Goal: Entertainment & Leisure: Consume media (video, audio)

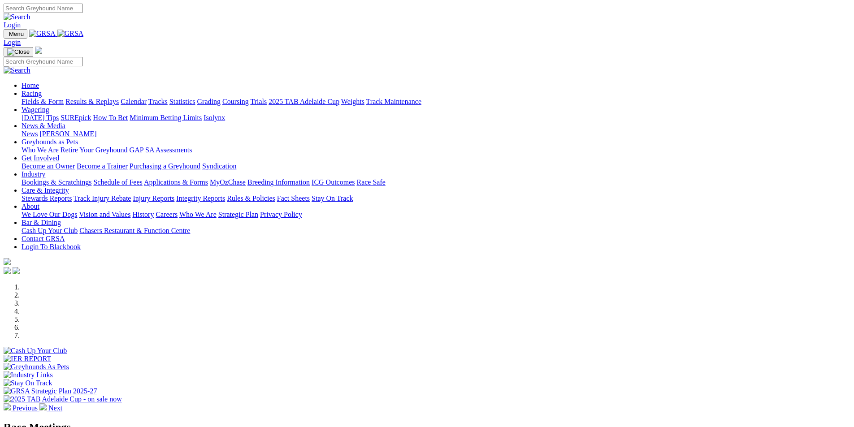
scroll to position [224, 0]
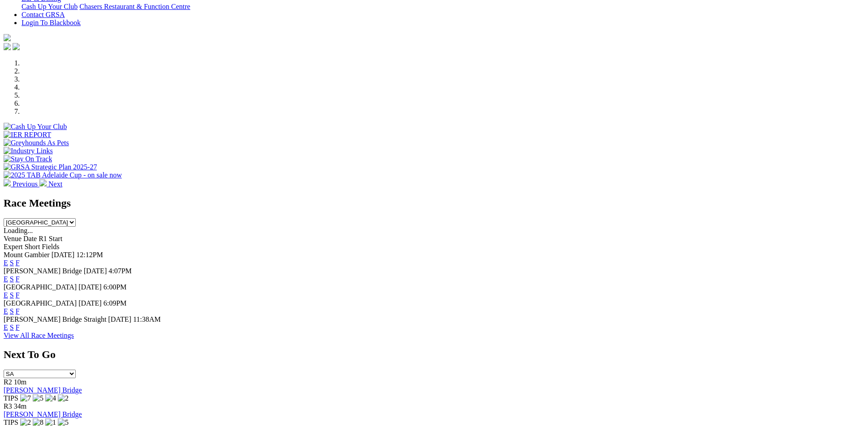
click at [76, 218] on select "South Australia New South Wales Northern Territory Queensland Tasmania Victoria…" at bounding box center [40, 222] width 72 height 9
select select "QLD"
click at [76, 218] on select "South Australia New South Wales Northern Territory Queensland Tasmania Victoria…" at bounding box center [40, 222] width 72 height 9
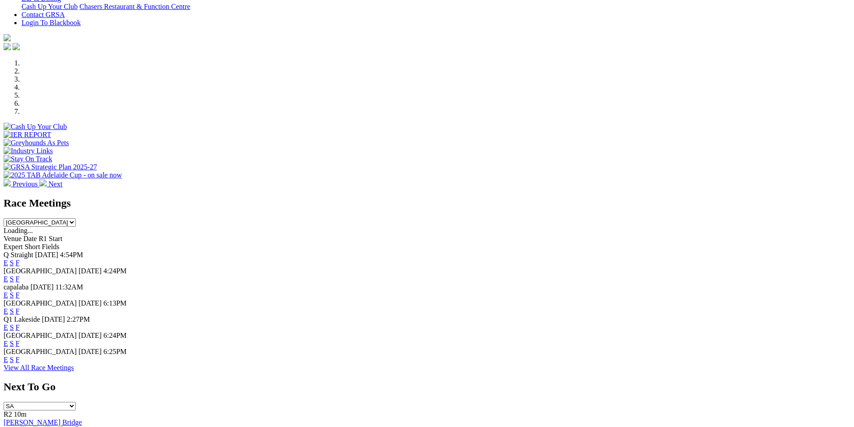
click at [20, 259] on link "F" at bounding box center [18, 263] width 4 height 8
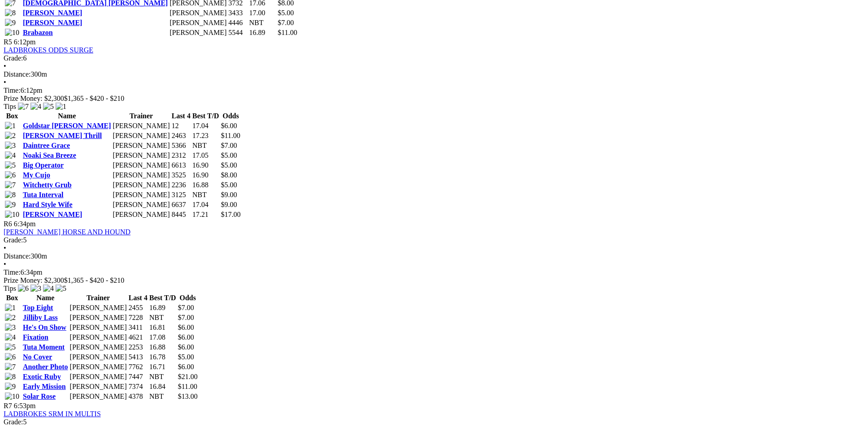
scroll to position [1210, 0]
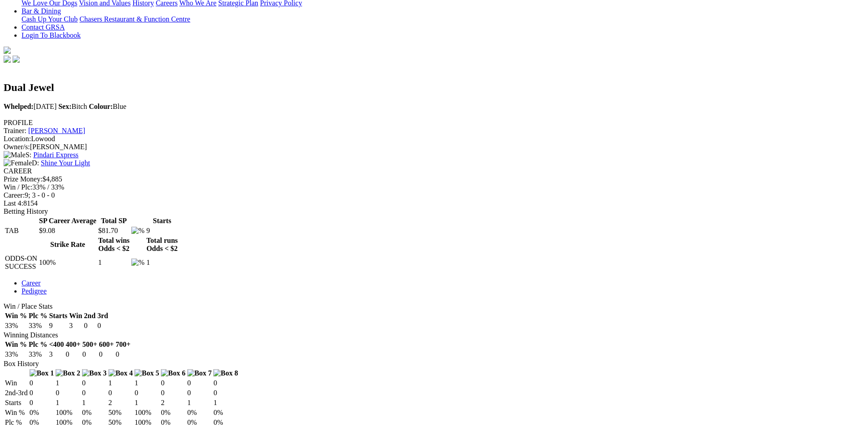
scroll to position [314, 0]
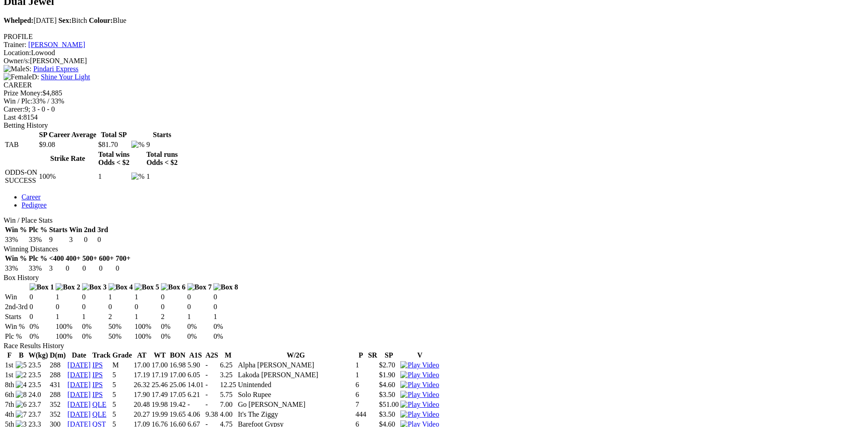
click at [439, 427] on img at bounding box center [419, 434] width 39 height 8
click at [439, 420] on img at bounding box center [419, 424] width 39 height 8
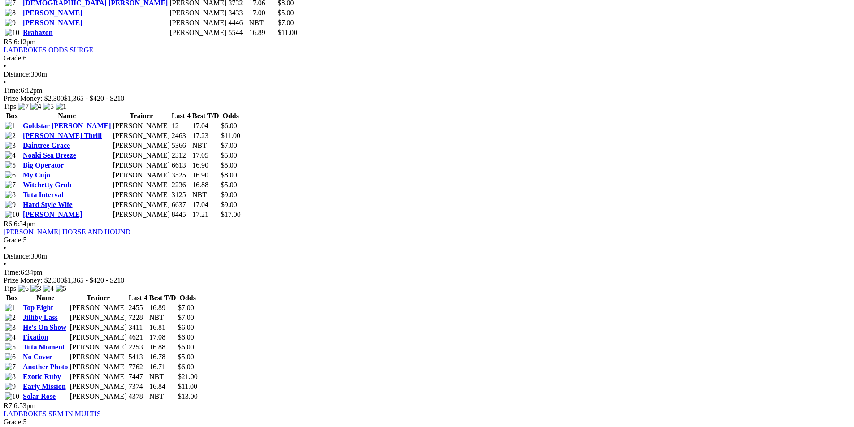
scroll to position [1210, 0]
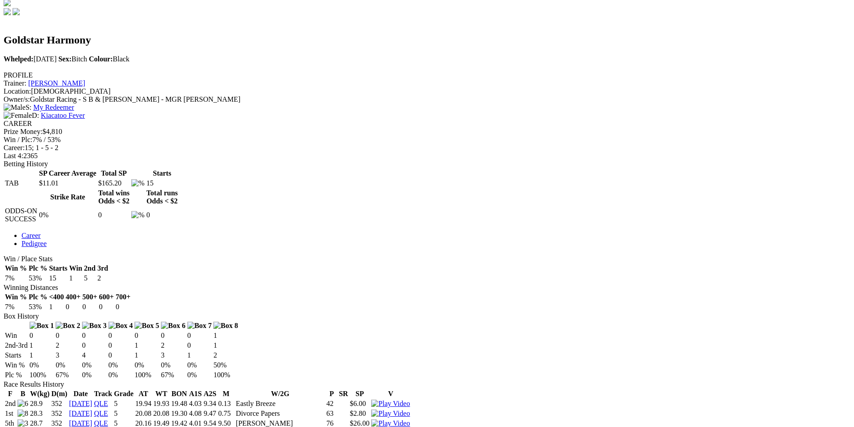
scroll to position [314, 0]
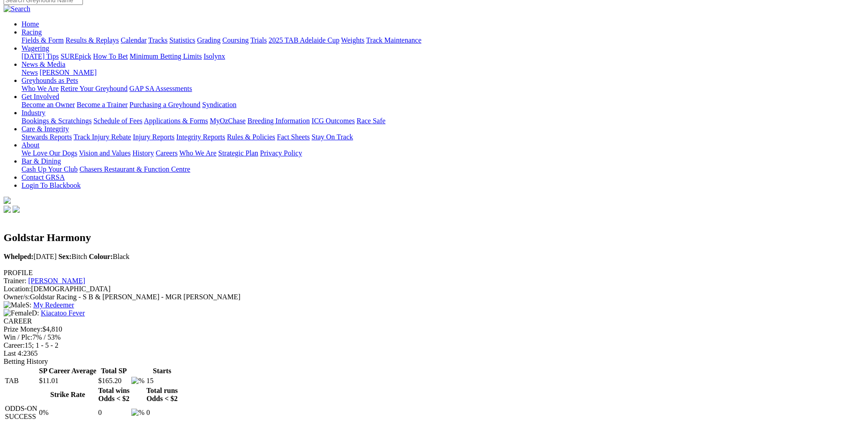
scroll to position [90, 0]
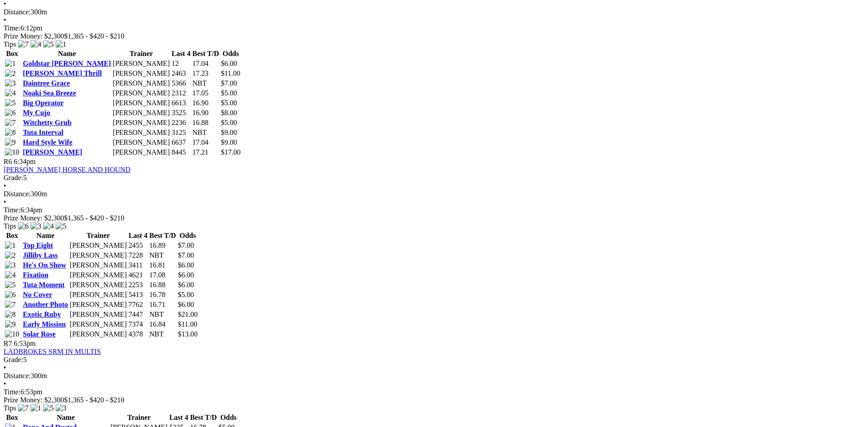
scroll to position [1255, 0]
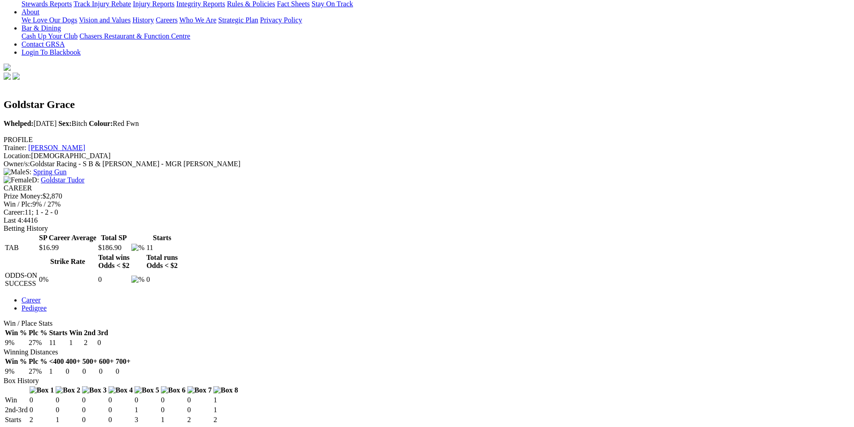
scroll to position [269, 0]
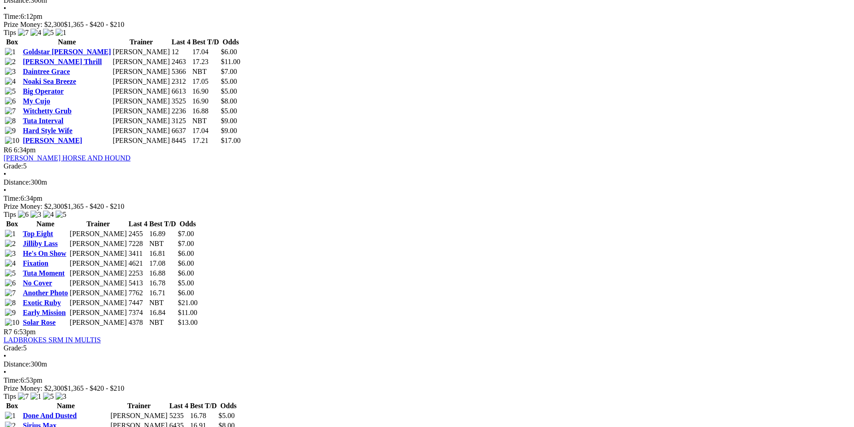
scroll to position [1255, 0]
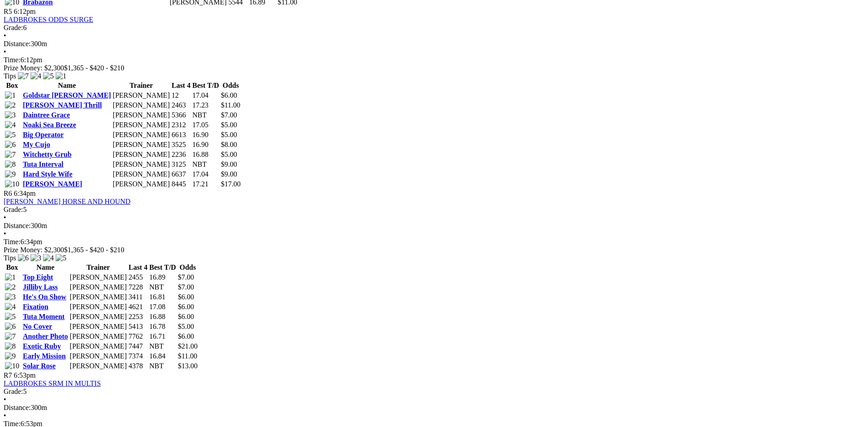
scroll to position [1210, 0]
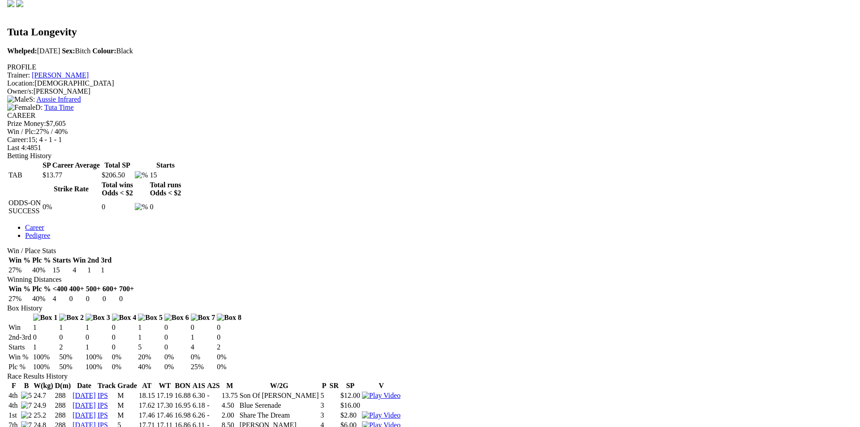
scroll to position [314, 0]
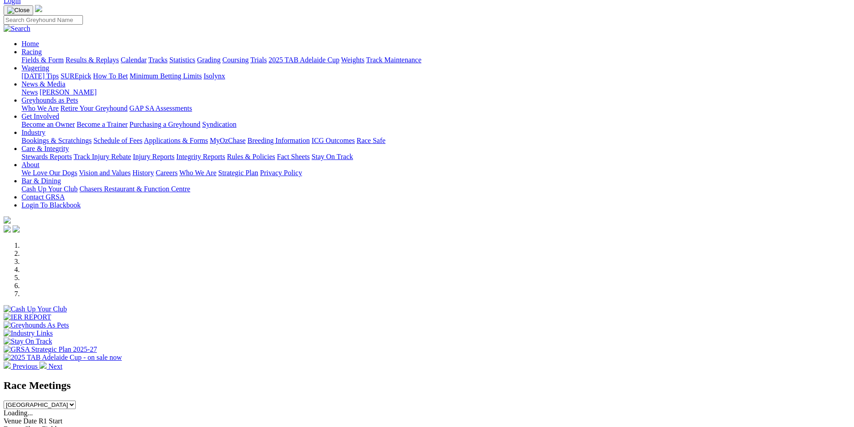
scroll to position [134, 0]
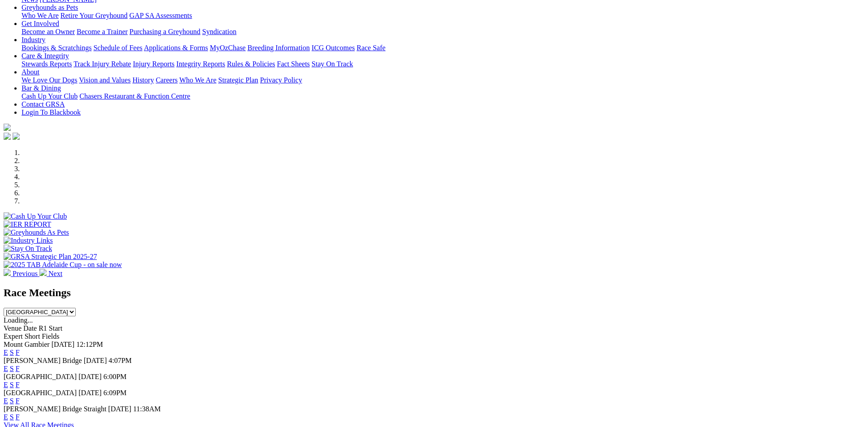
click at [76, 308] on select "[GEOGRAPHIC_DATA] [GEOGRAPHIC_DATA] [GEOGRAPHIC_DATA] [GEOGRAPHIC_DATA] [GEOGRA…" at bounding box center [40, 312] width 72 height 9
select select "QLD"
click at [76, 308] on select "[GEOGRAPHIC_DATA] [GEOGRAPHIC_DATA] [GEOGRAPHIC_DATA] [GEOGRAPHIC_DATA] [GEOGRA…" at bounding box center [40, 312] width 72 height 9
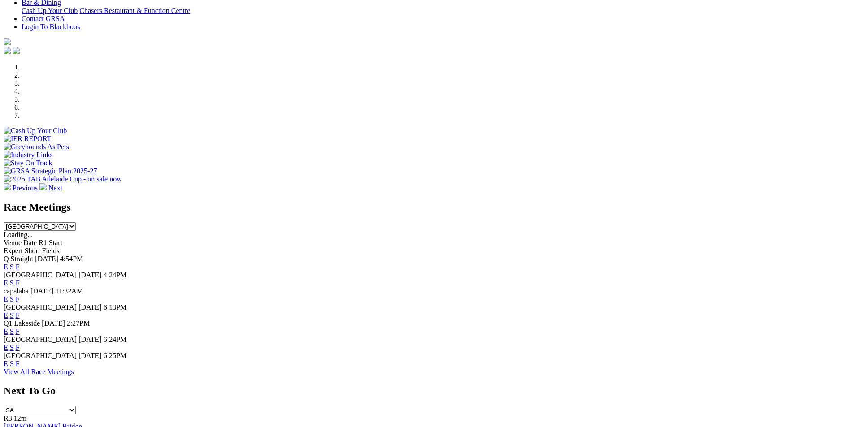
scroll to position [224, 0]
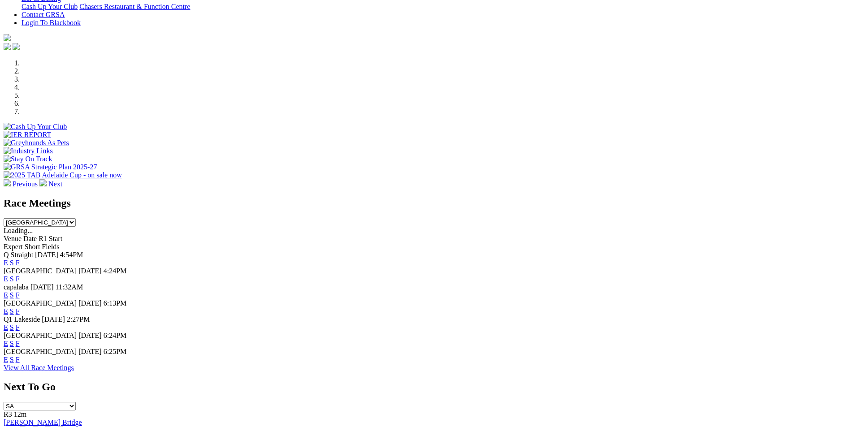
click at [20, 259] on link "F" at bounding box center [18, 263] width 4 height 8
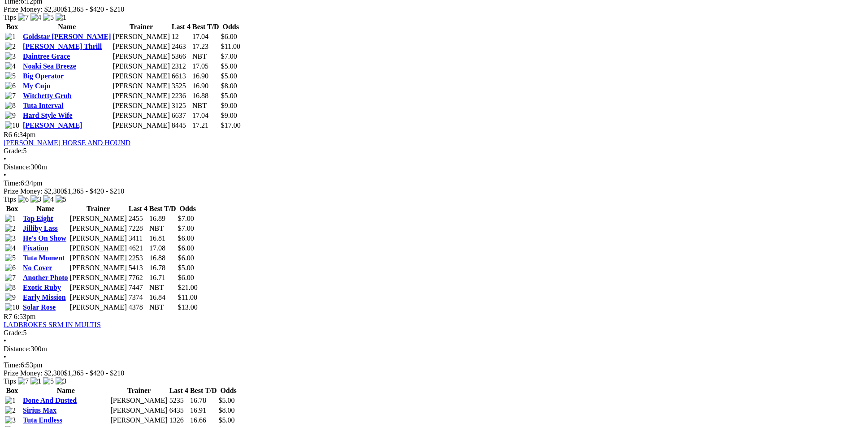
scroll to position [1255, 0]
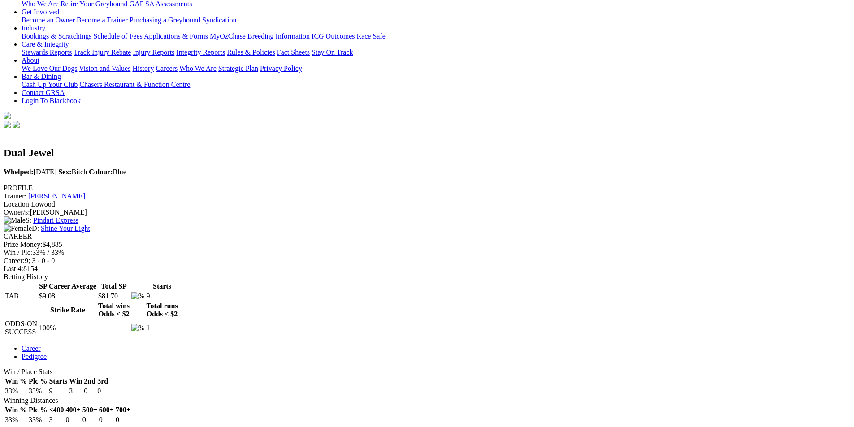
scroll to position [179, 0]
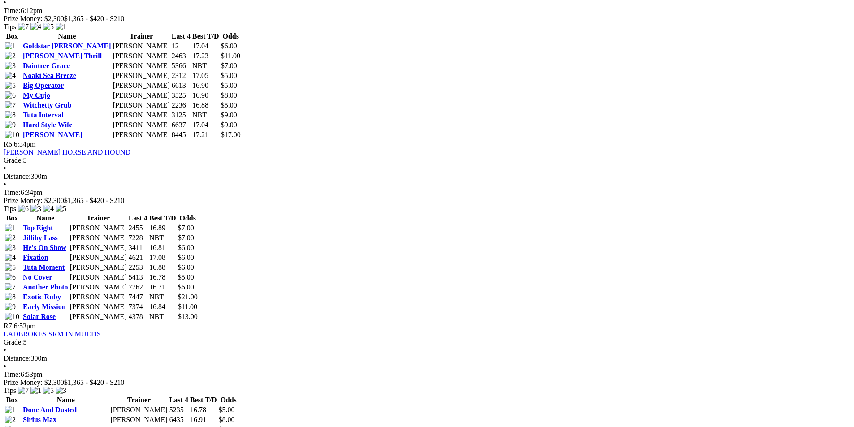
scroll to position [1255, 0]
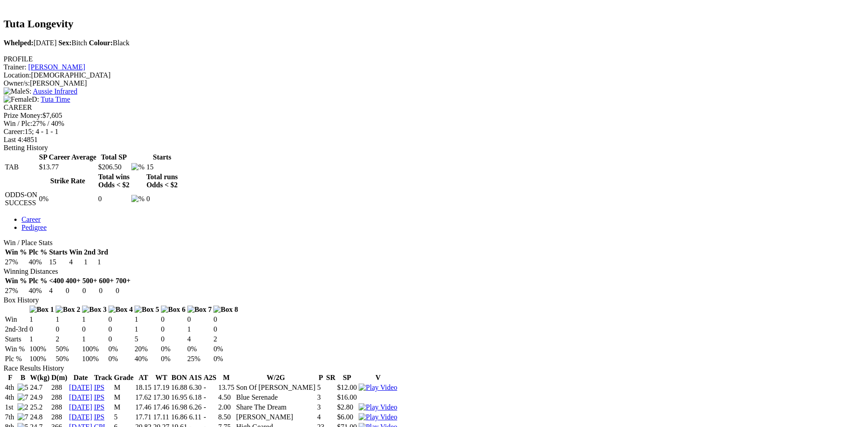
scroll to position [314, 0]
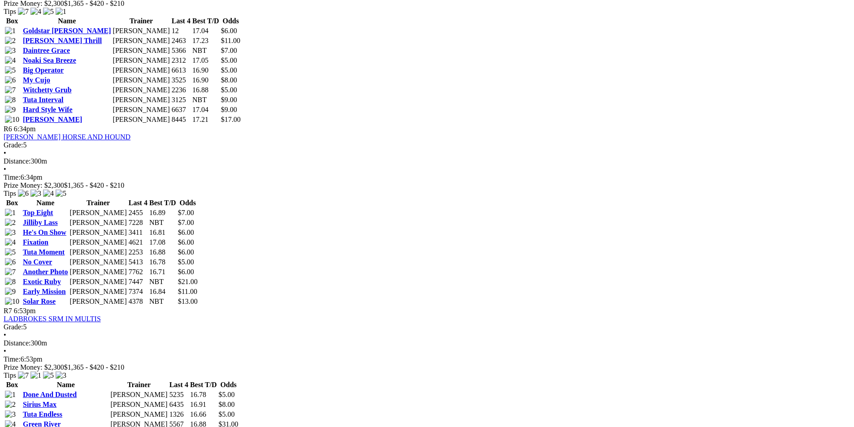
scroll to position [1255, 0]
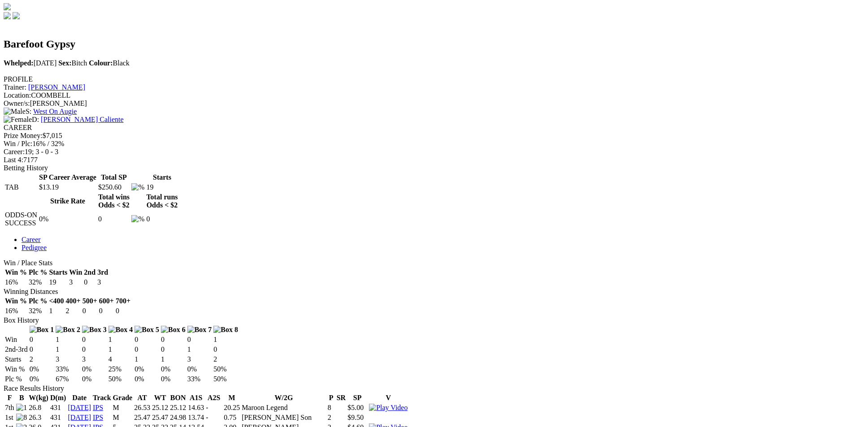
scroll to position [314, 0]
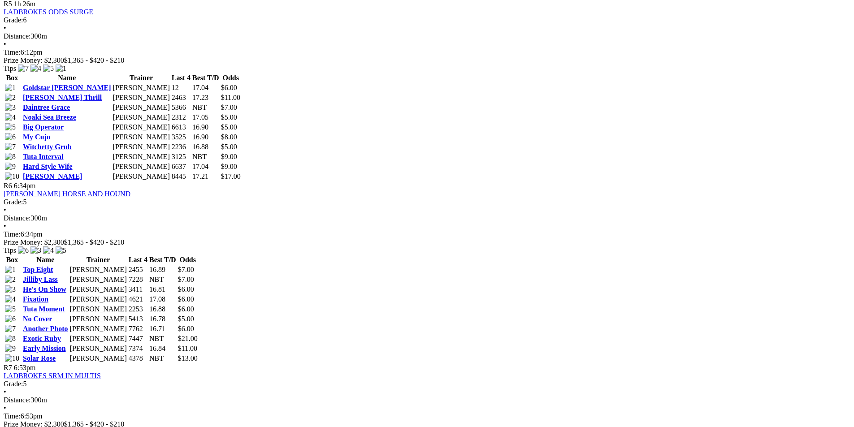
scroll to position [1255, 0]
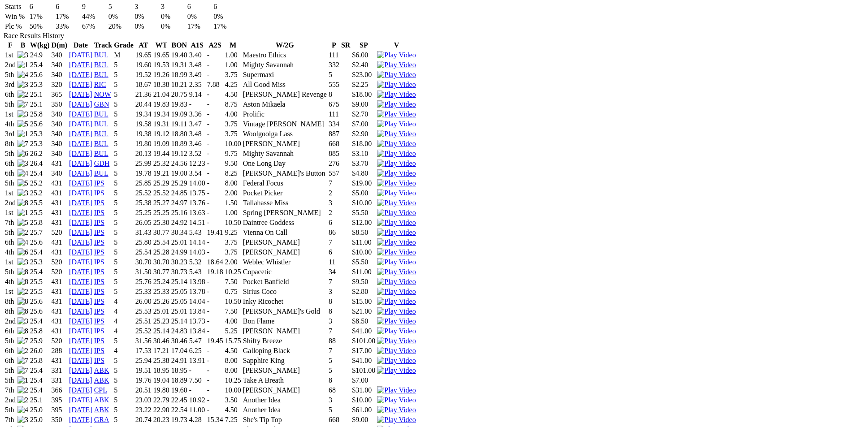
scroll to position [627, 0]
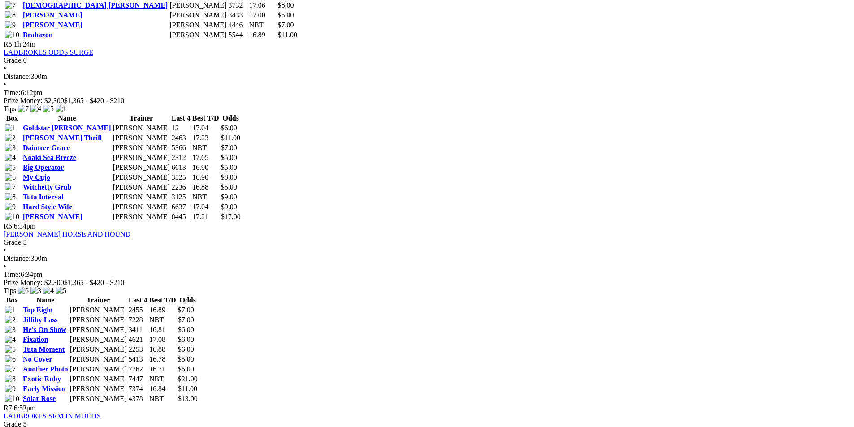
scroll to position [1255, 0]
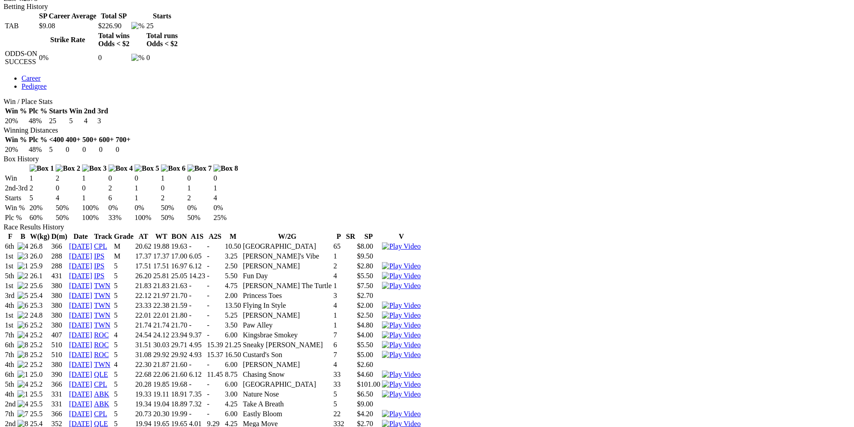
scroll to position [448, 0]
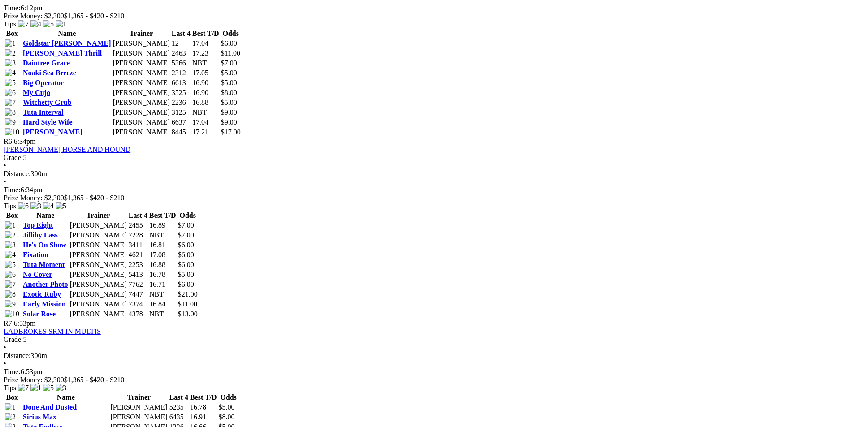
scroll to position [1255, 0]
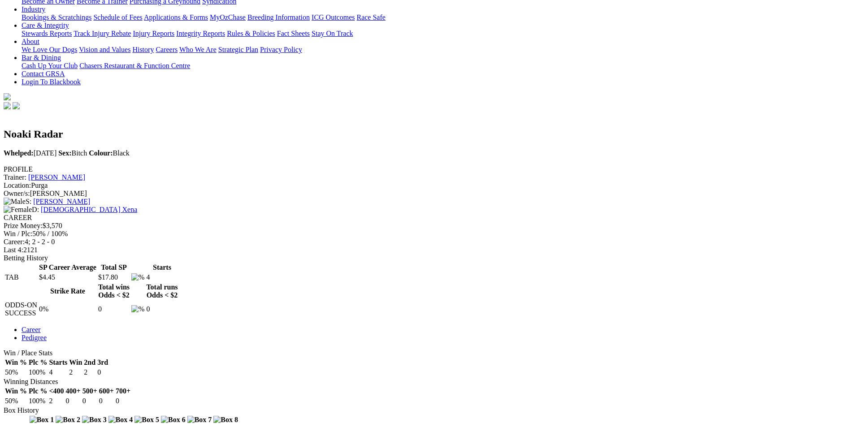
scroll to position [179, 0]
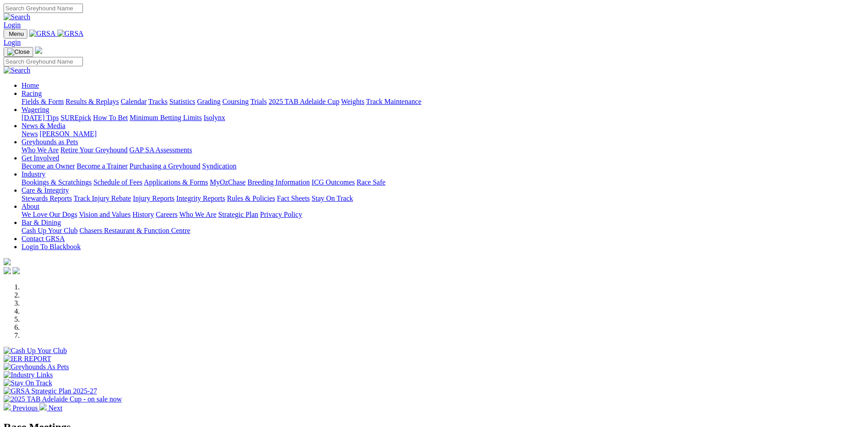
scroll to position [224, 0]
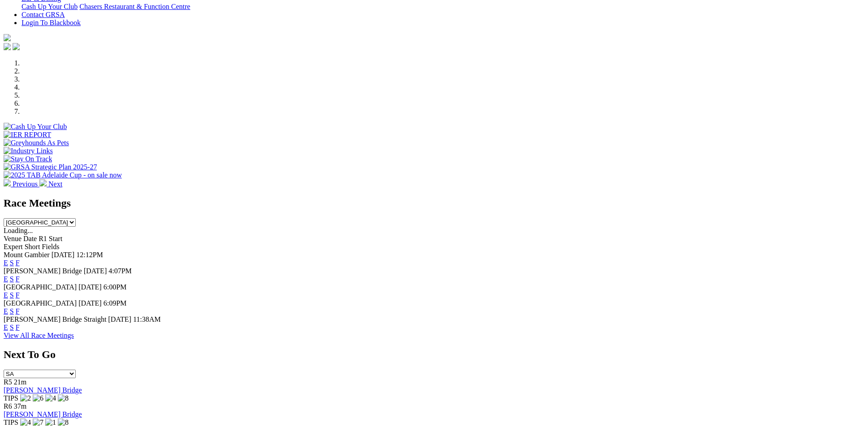
click at [76, 218] on select "[GEOGRAPHIC_DATA] [GEOGRAPHIC_DATA] [GEOGRAPHIC_DATA] [GEOGRAPHIC_DATA] [GEOGRA…" at bounding box center [40, 222] width 72 height 9
select select "QLD"
click at [76, 218] on select "[GEOGRAPHIC_DATA] [GEOGRAPHIC_DATA] [GEOGRAPHIC_DATA] [GEOGRAPHIC_DATA] [GEOGRA…" at bounding box center [40, 222] width 72 height 9
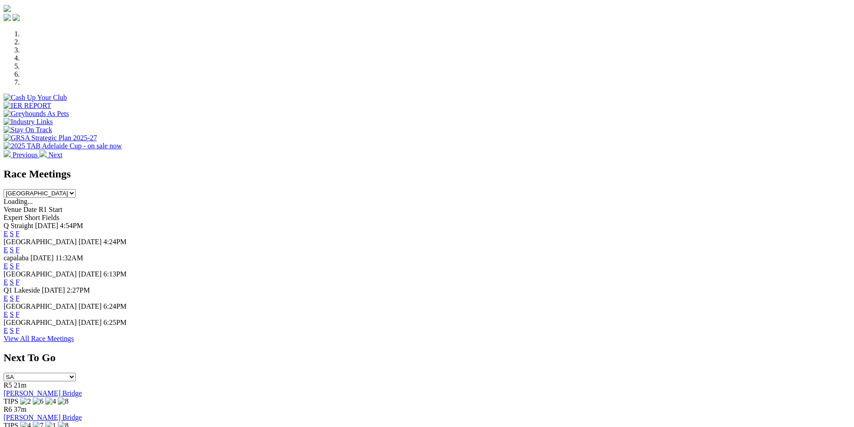
scroll to position [269, 0]
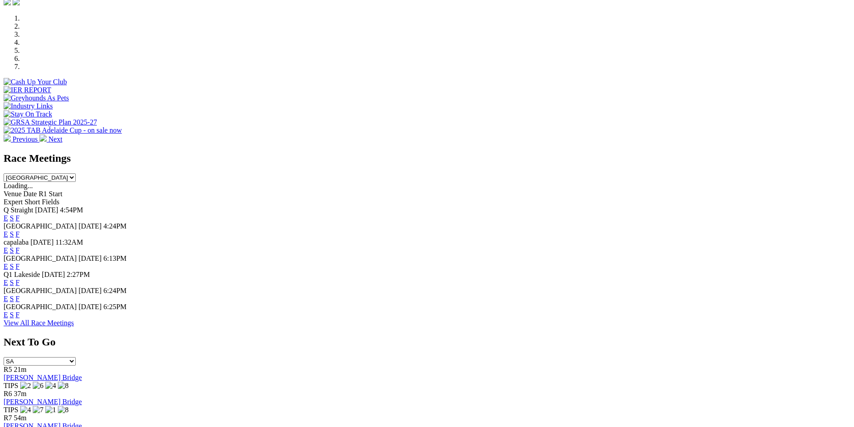
click at [20, 214] on link "F" at bounding box center [18, 218] width 4 height 8
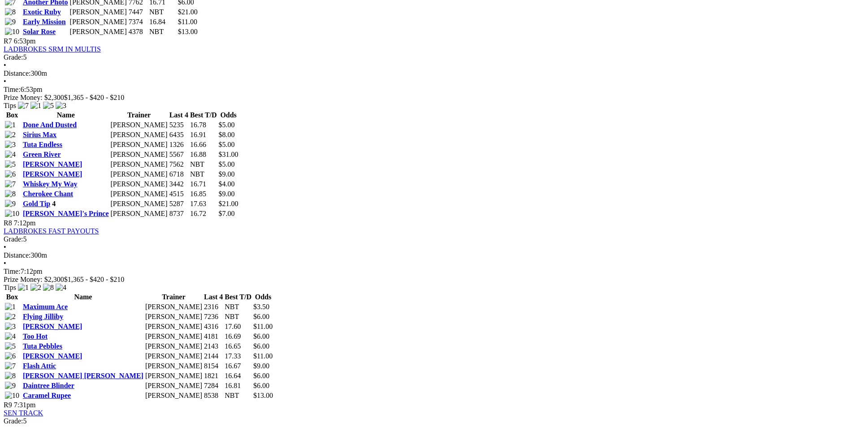
scroll to position [1479, 0]
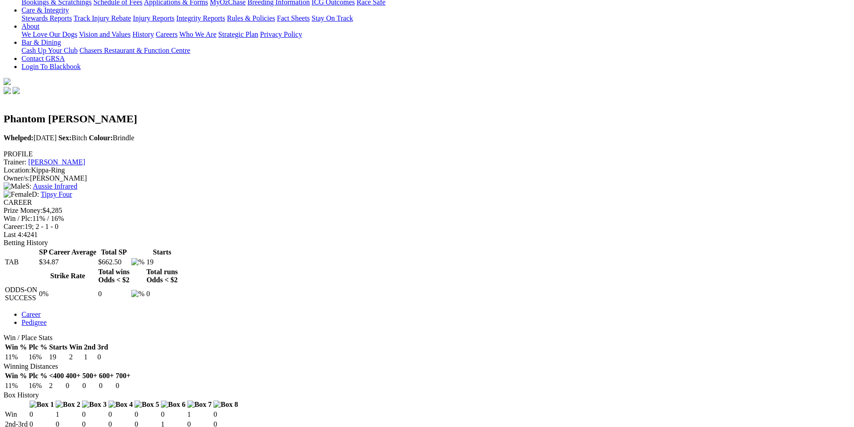
scroll to position [179, 0]
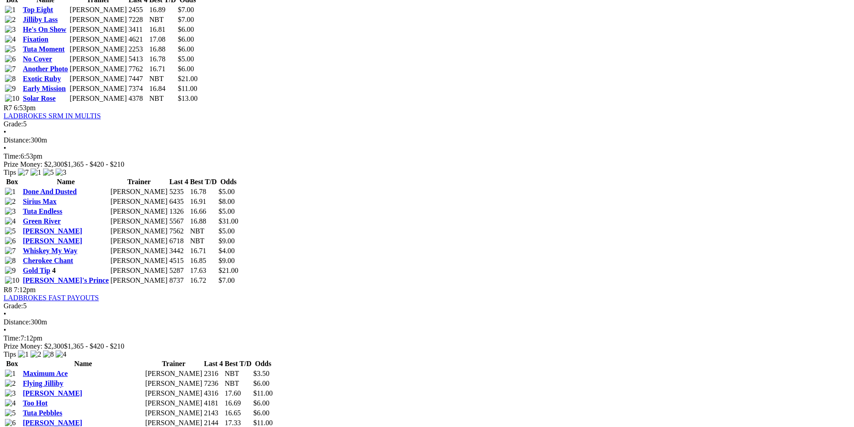
scroll to position [1479, 0]
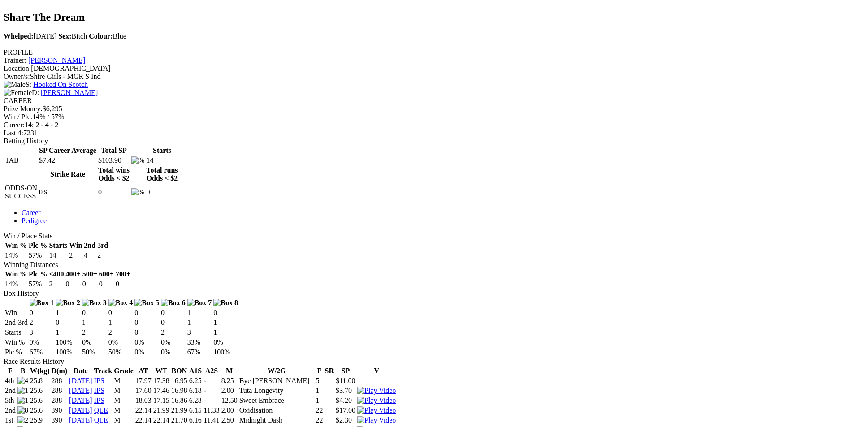
scroll to position [314, 0]
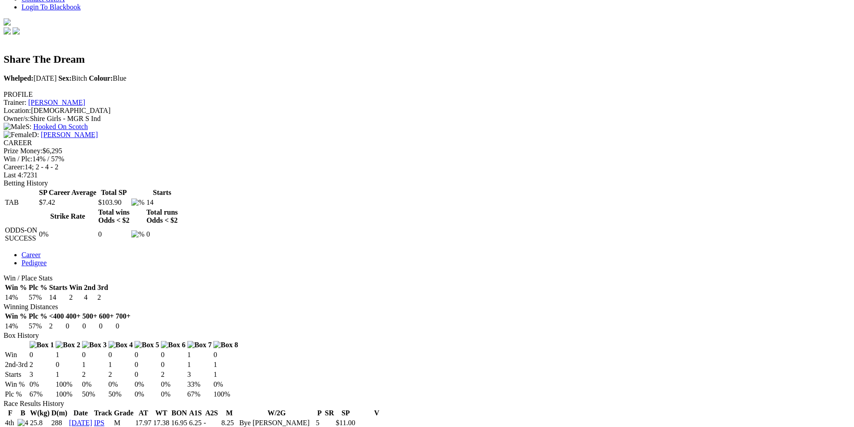
scroll to position [314, 0]
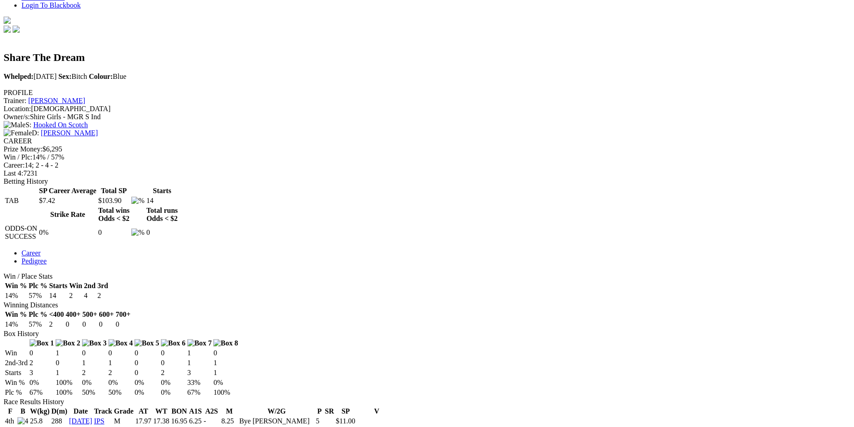
scroll to position [90, 0]
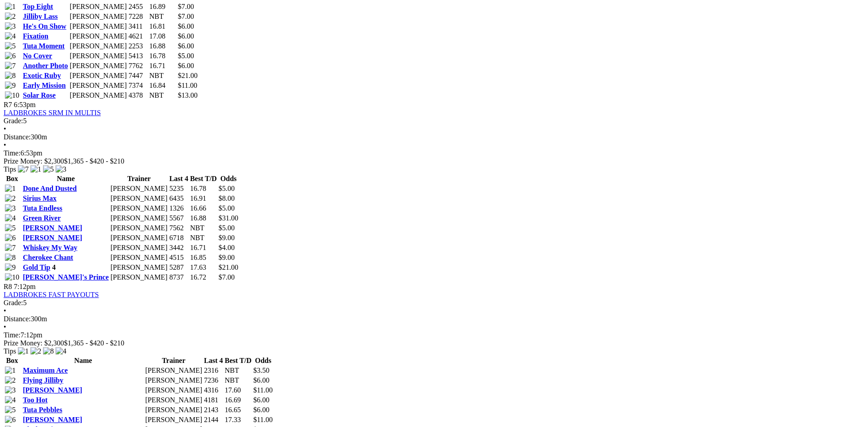
scroll to position [1523, 0]
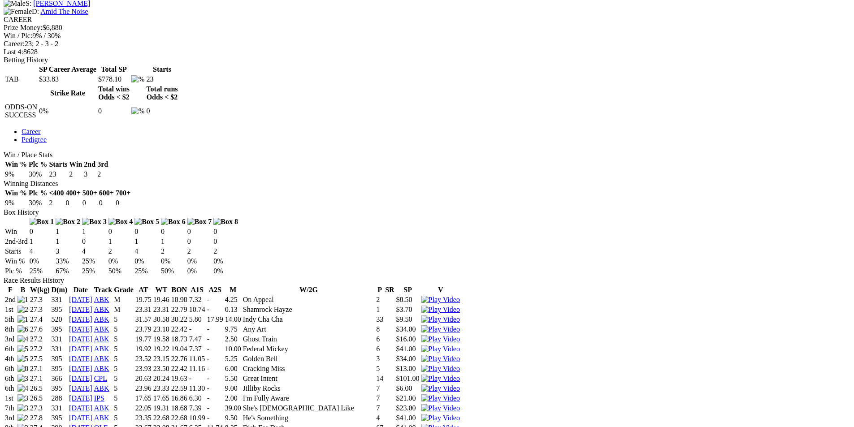
scroll to position [403, 0]
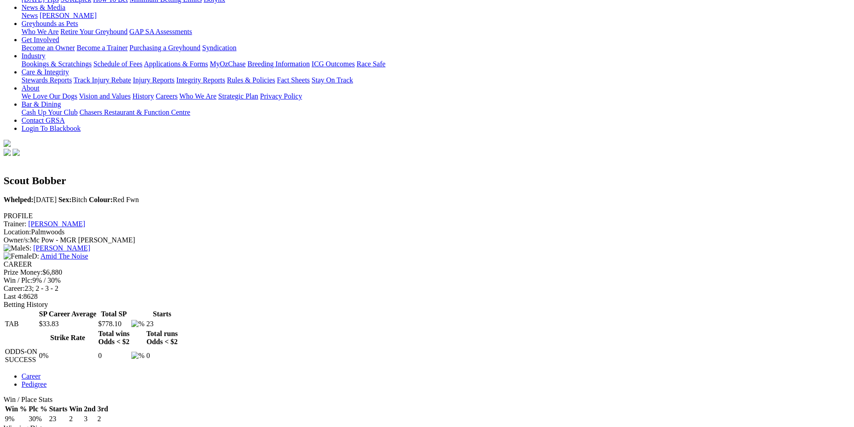
scroll to position [0, 0]
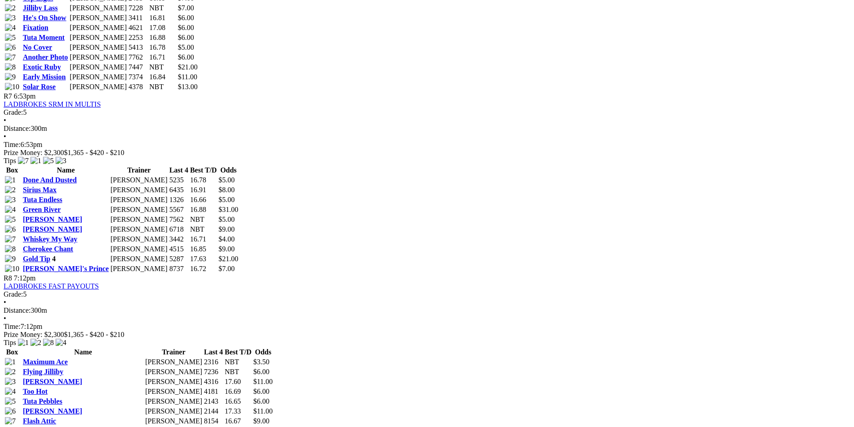
scroll to position [1523, 0]
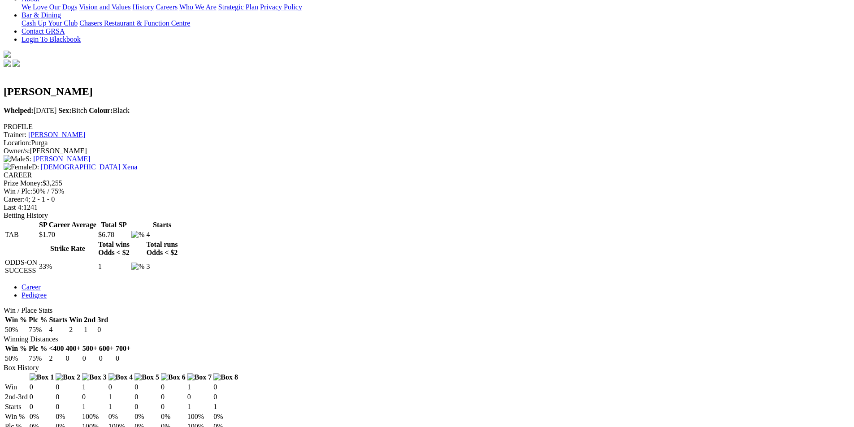
scroll to position [224, 0]
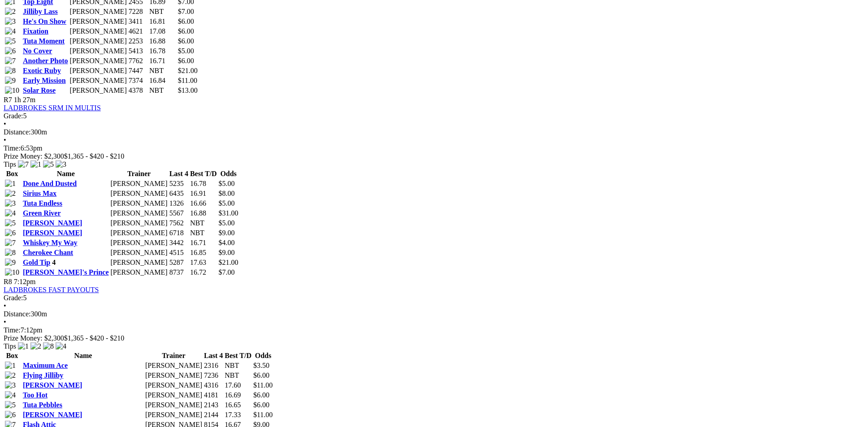
scroll to position [1434, 0]
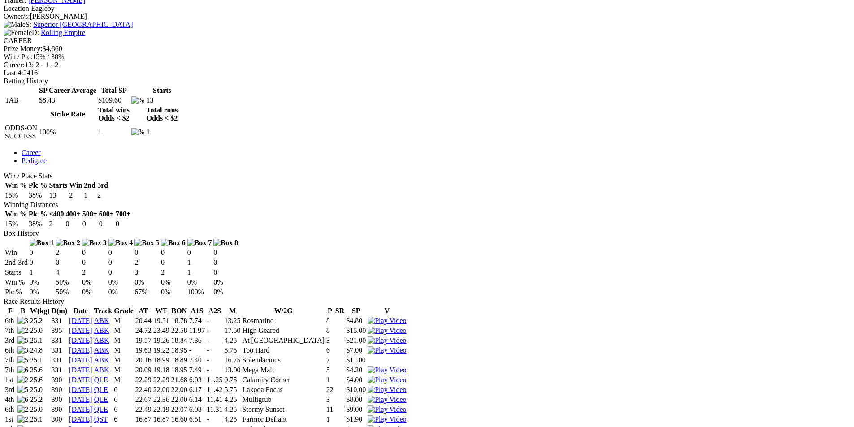
scroll to position [358, 0]
click at [406, 415] on img at bounding box center [386, 419] width 39 height 8
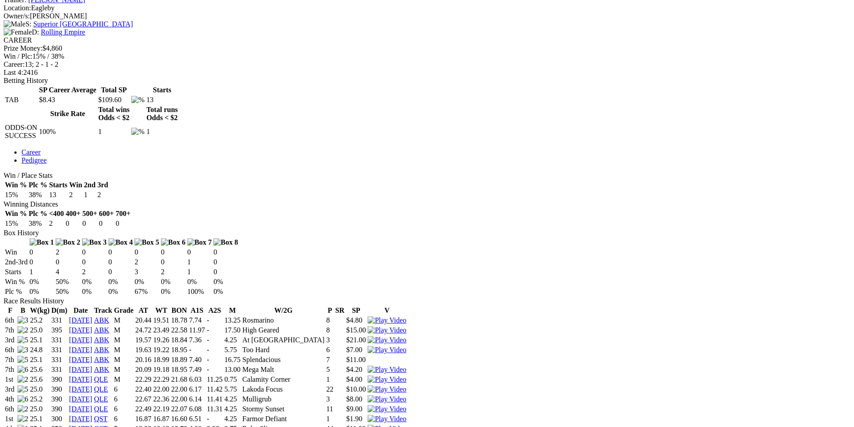
click at [406, 425] on img at bounding box center [386, 429] width 39 height 8
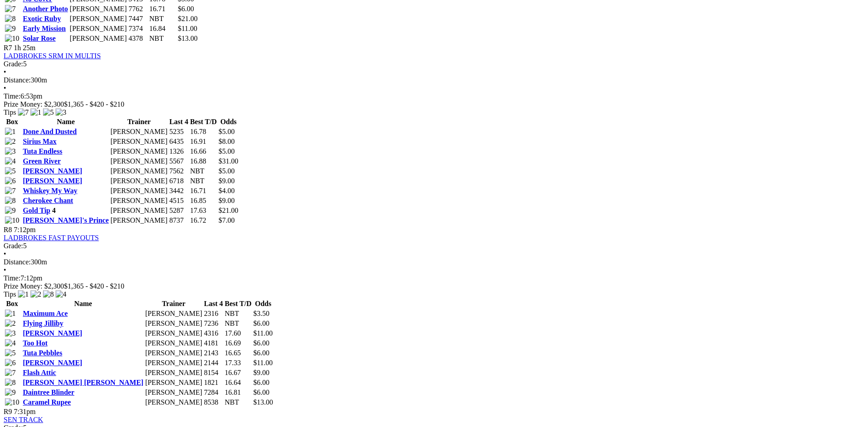
scroll to position [1523, 0]
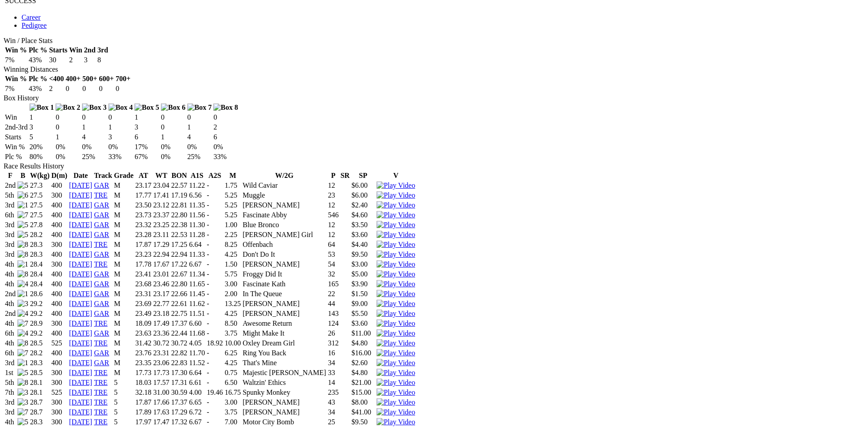
scroll to position [493, 0]
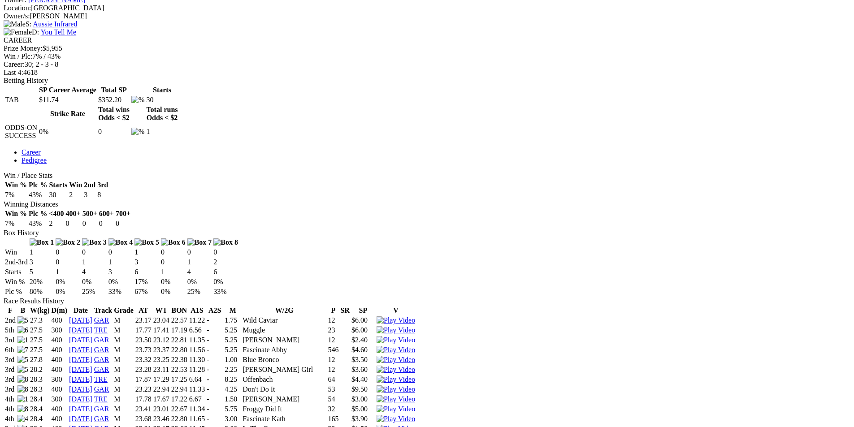
scroll to position [0, 0]
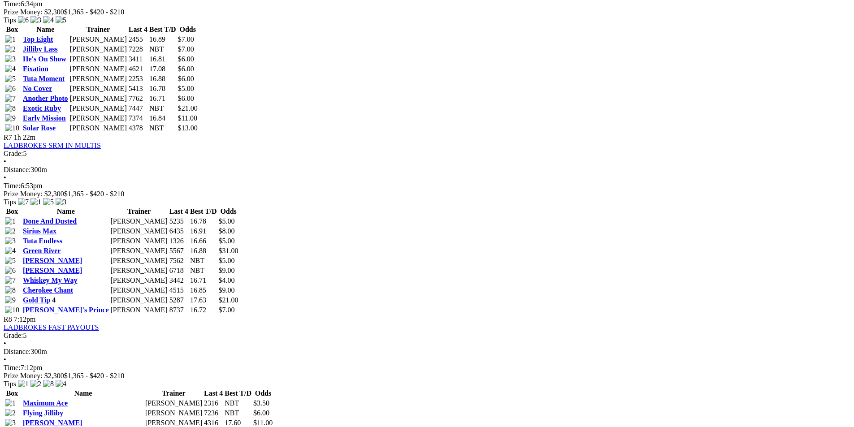
scroll to position [1434, 0]
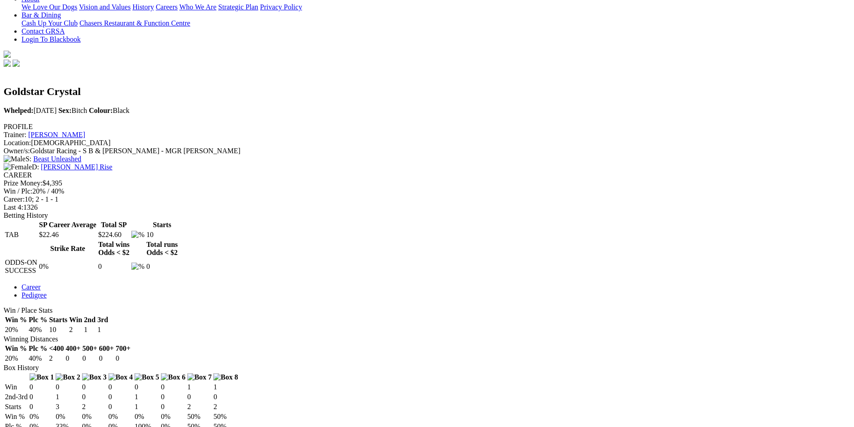
scroll to position [224, 0]
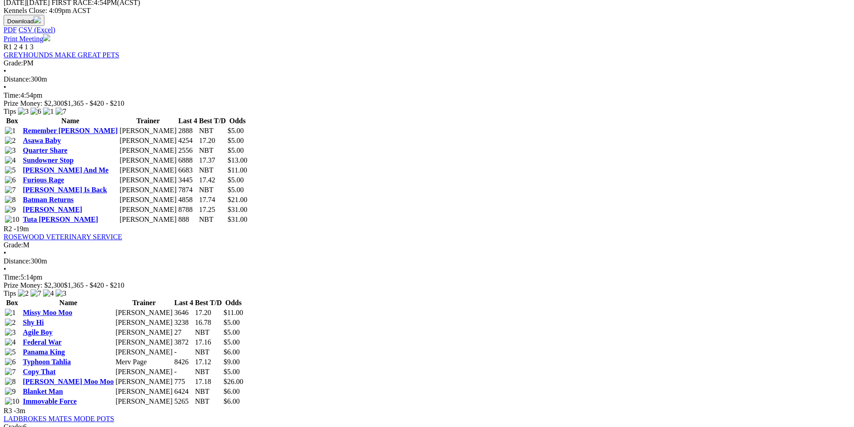
scroll to position [448, 0]
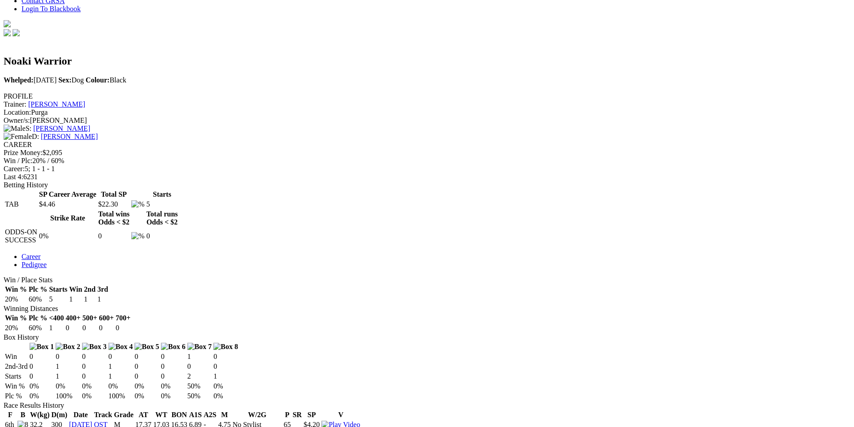
scroll to position [269, 0]
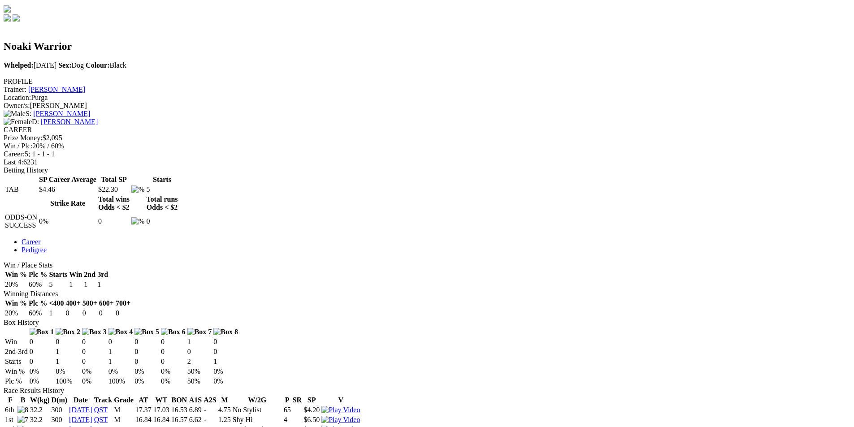
click at [360, 416] on img at bounding box center [340, 420] width 39 height 8
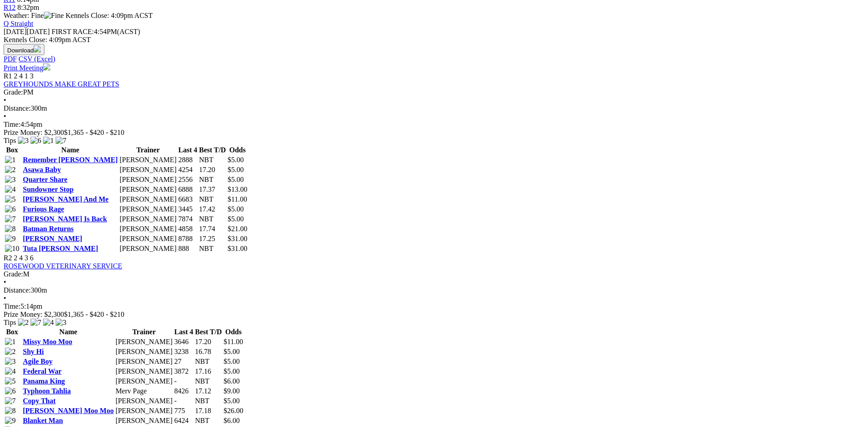
scroll to position [448, 0]
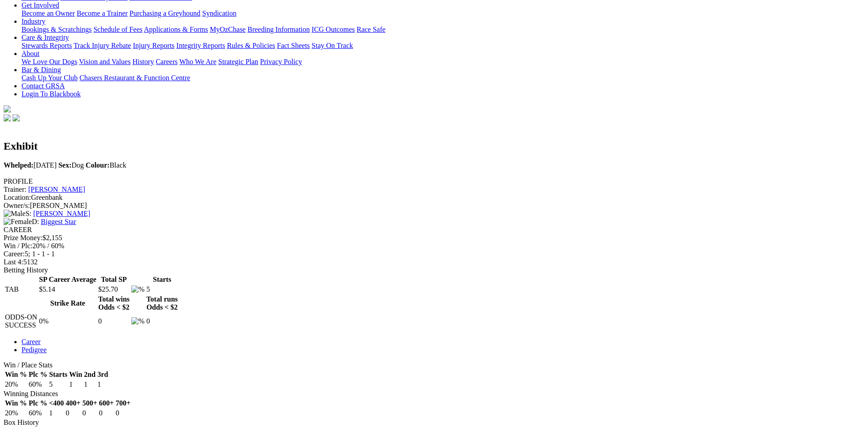
scroll to position [314, 0]
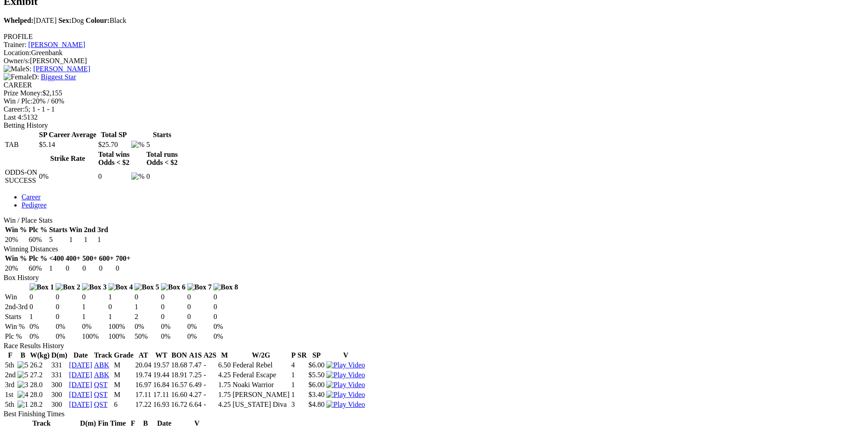
click at [365, 401] on img at bounding box center [345, 405] width 39 height 8
click at [365, 391] on img at bounding box center [345, 395] width 39 height 8
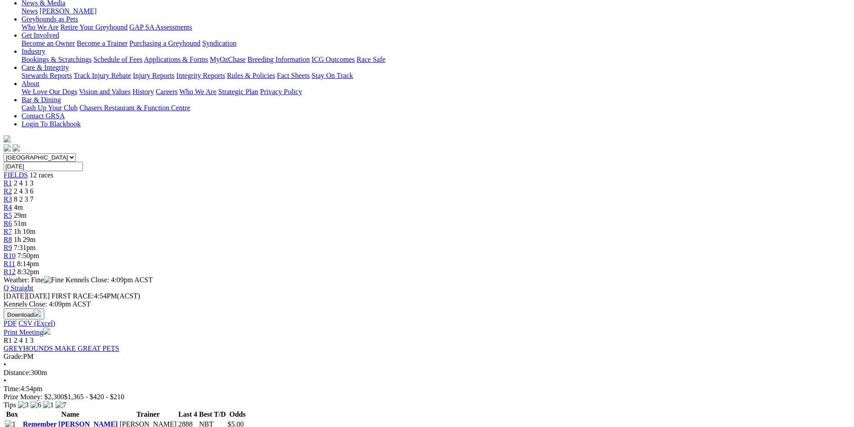
scroll to position [134, 0]
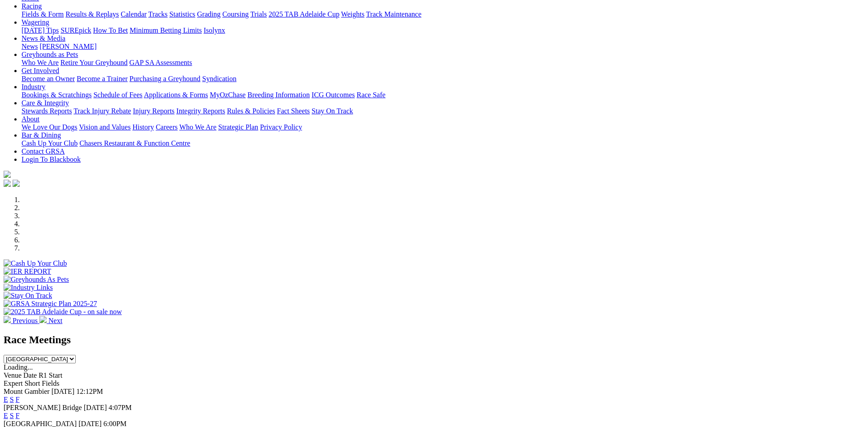
scroll to position [179, 0]
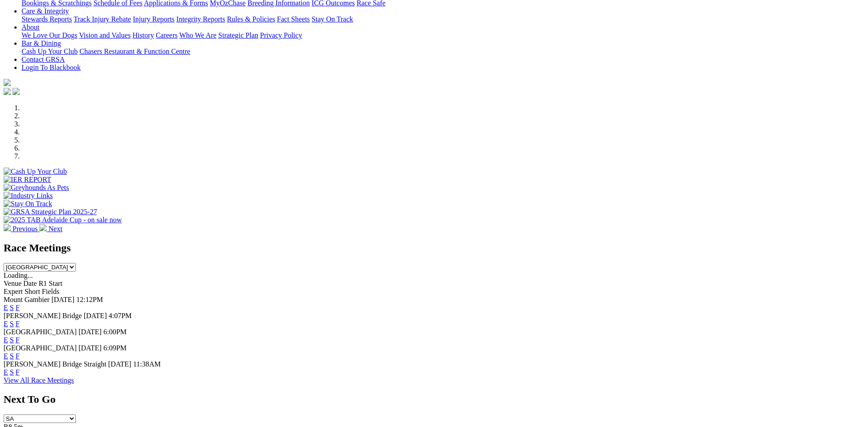
click at [76, 263] on select "[GEOGRAPHIC_DATA] [GEOGRAPHIC_DATA] [GEOGRAPHIC_DATA] [GEOGRAPHIC_DATA] [GEOGRA…" at bounding box center [40, 267] width 72 height 9
select select "QLD"
click at [76, 263] on select "[GEOGRAPHIC_DATA] [GEOGRAPHIC_DATA] [GEOGRAPHIC_DATA] [GEOGRAPHIC_DATA] [GEOGRA…" at bounding box center [40, 267] width 72 height 9
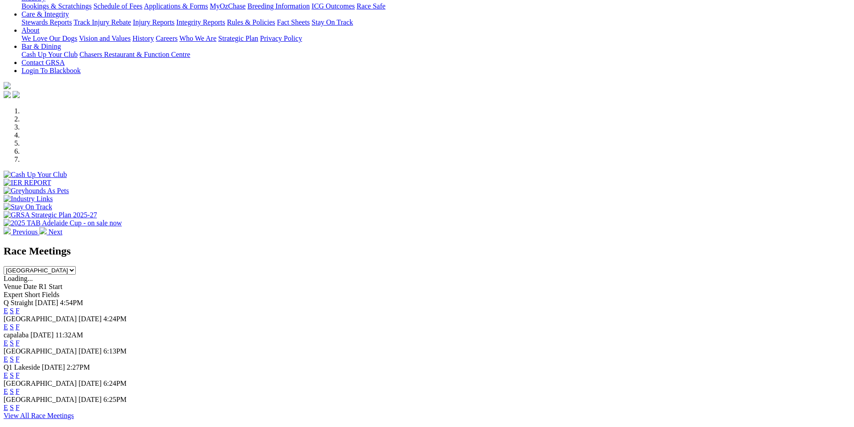
scroll to position [224, 0]
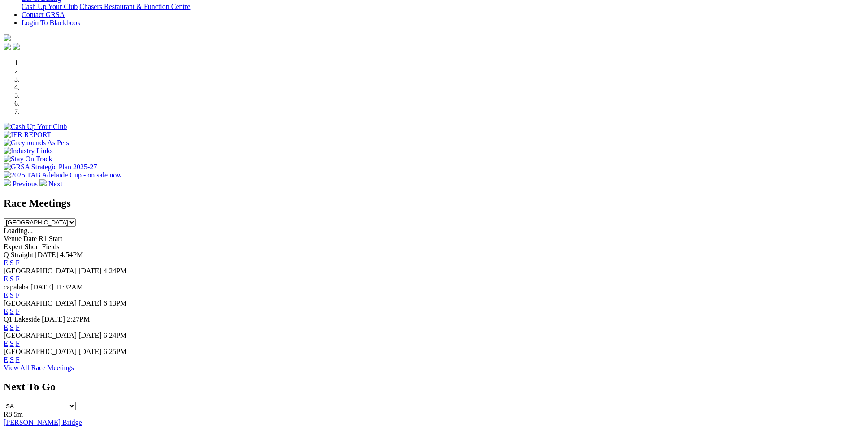
click at [20, 259] on link "F" at bounding box center [18, 263] width 4 height 8
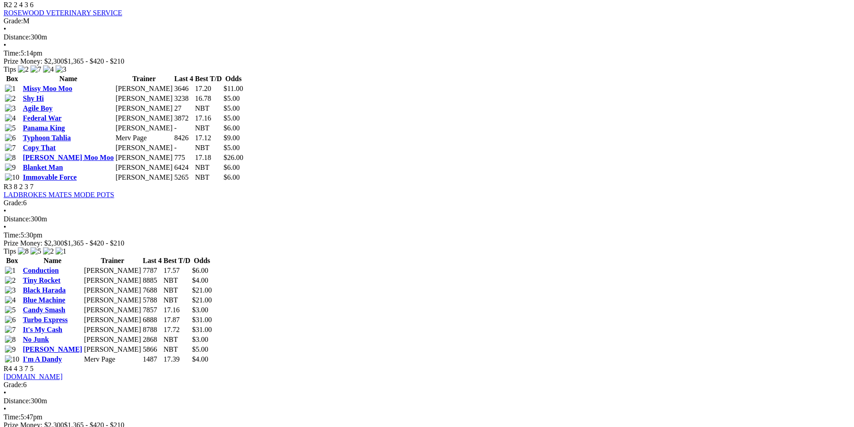
scroll to position [672, 0]
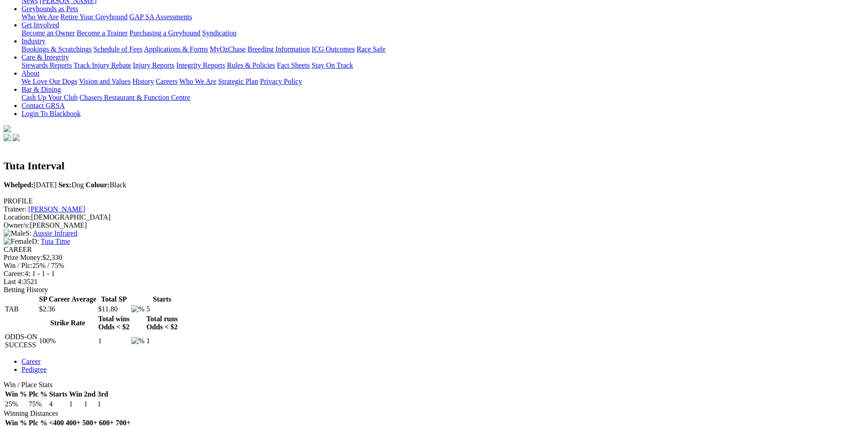
scroll to position [134, 0]
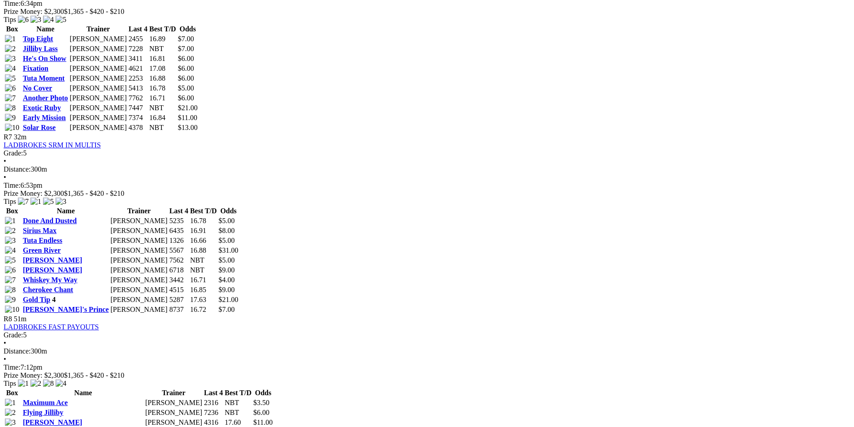
scroll to position [1389, 0]
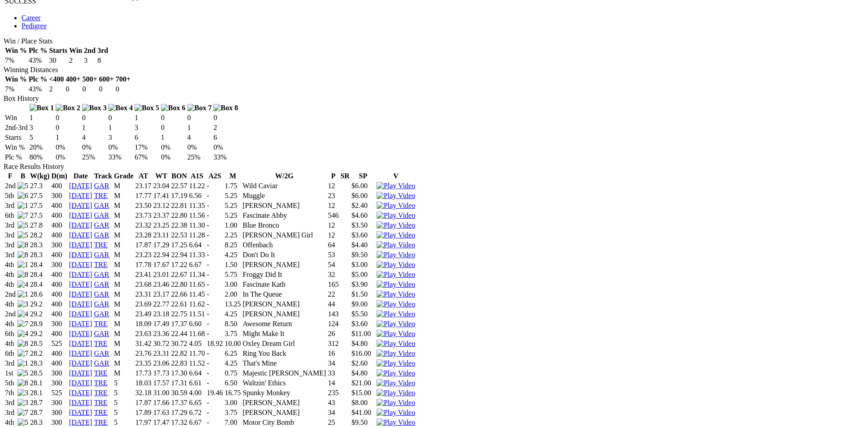
scroll to position [448, 0]
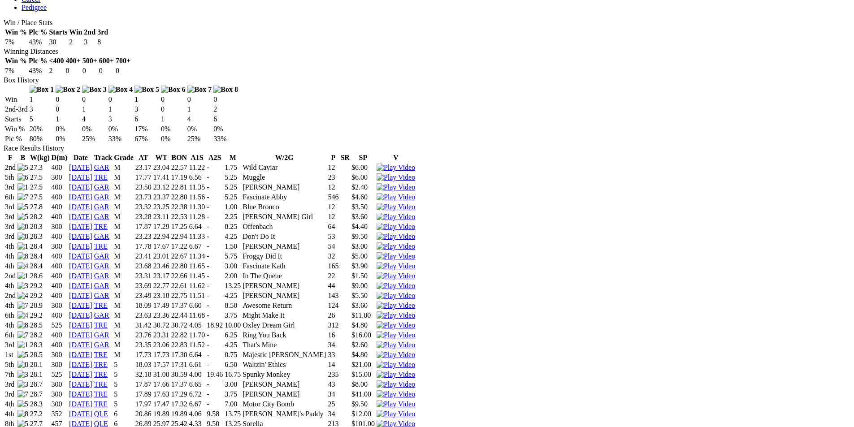
scroll to position [538, 0]
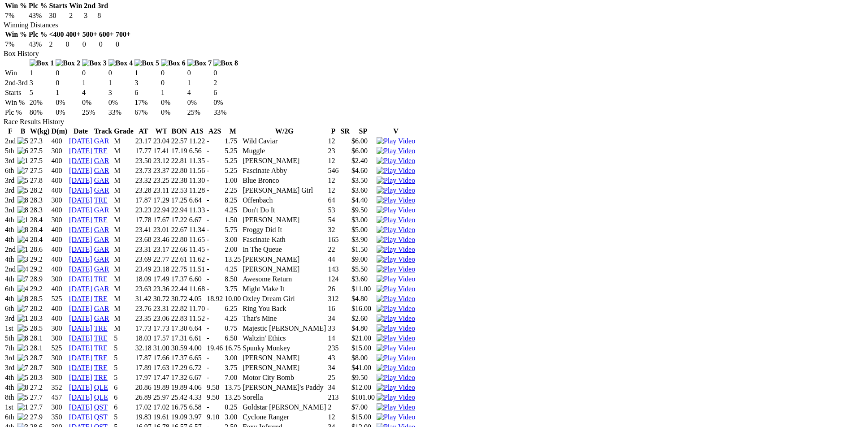
click at [415, 413] on img at bounding box center [395, 417] width 39 height 8
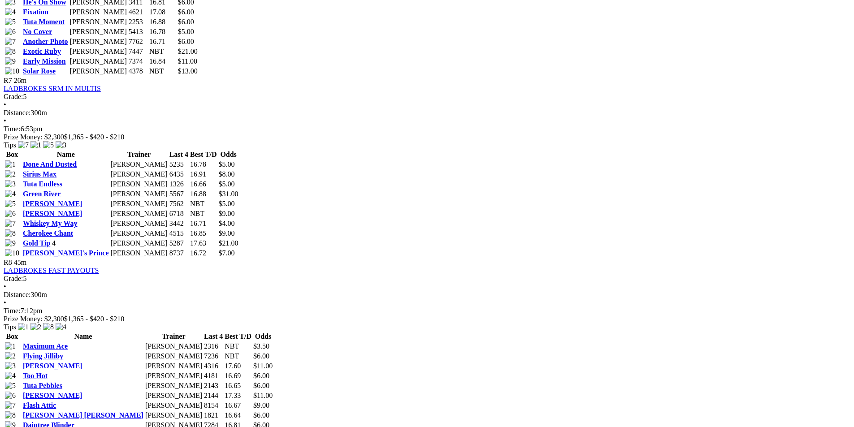
scroll to position [1523, 0]
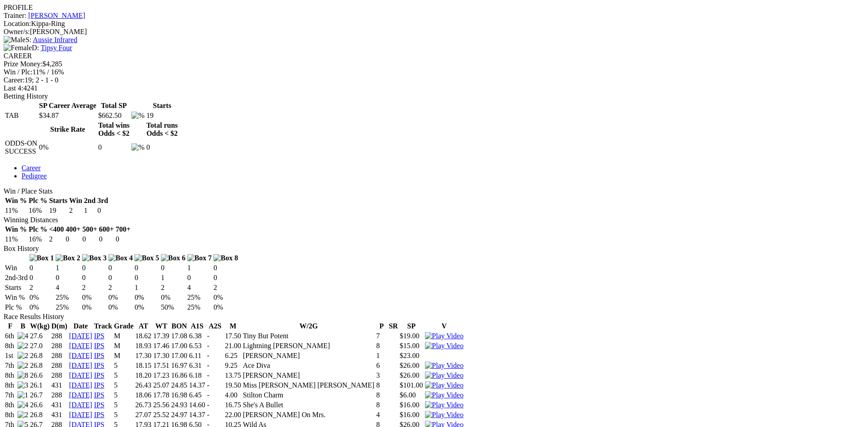
scroll to position [358, 0]
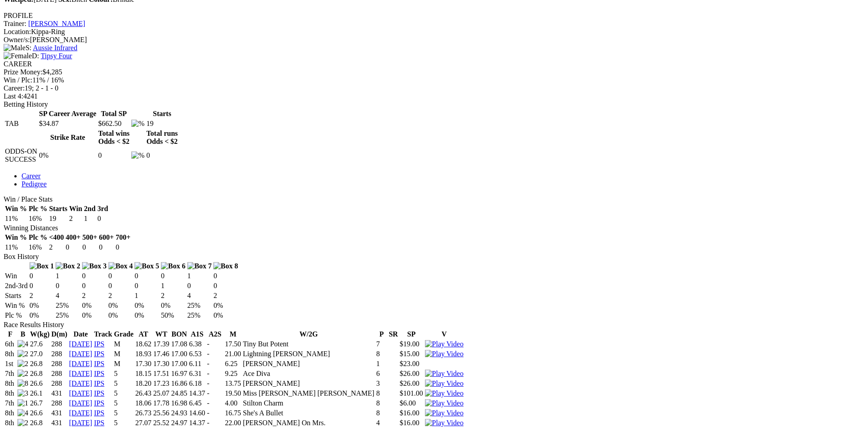
scroll to position [314, 0]
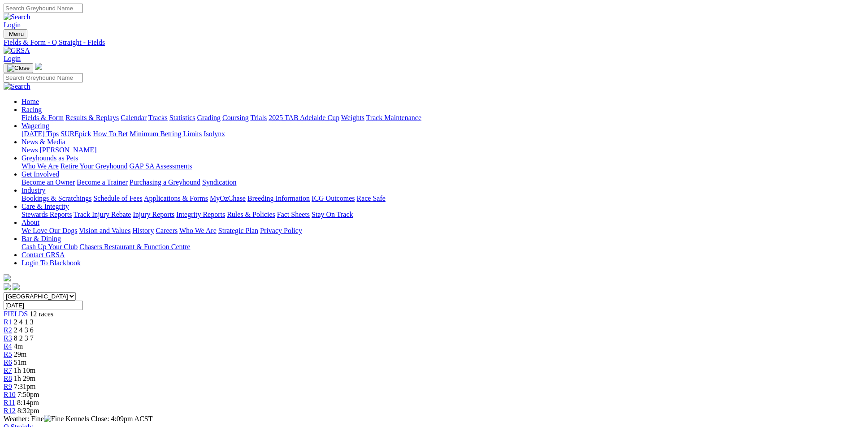
click at [16, 391] on link "R10" at bounding box center [10, 395] width 12 height 8
